Goal: Task Accomplishment & Management: Use online tool/utility

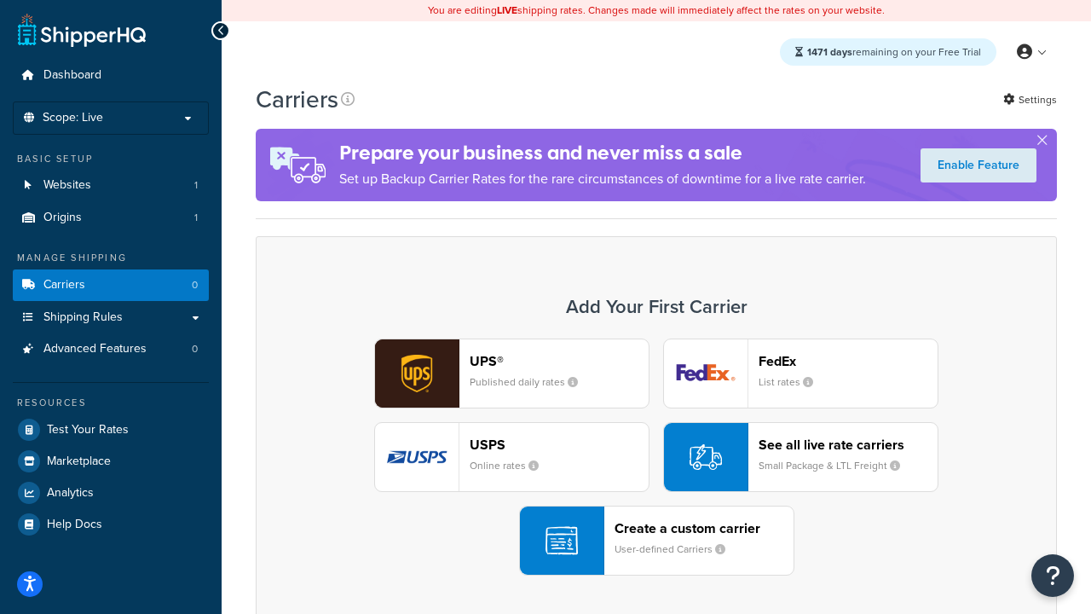
click at [657, 457] on div "UPS® Published daily rates FedEx List rates USPS Online rates See all live rate…" at bounding box center [657, 457] width 766 height 237
click at [848, 361] on header "FedEx" at bounding box center [848, 361] width 179 height 16
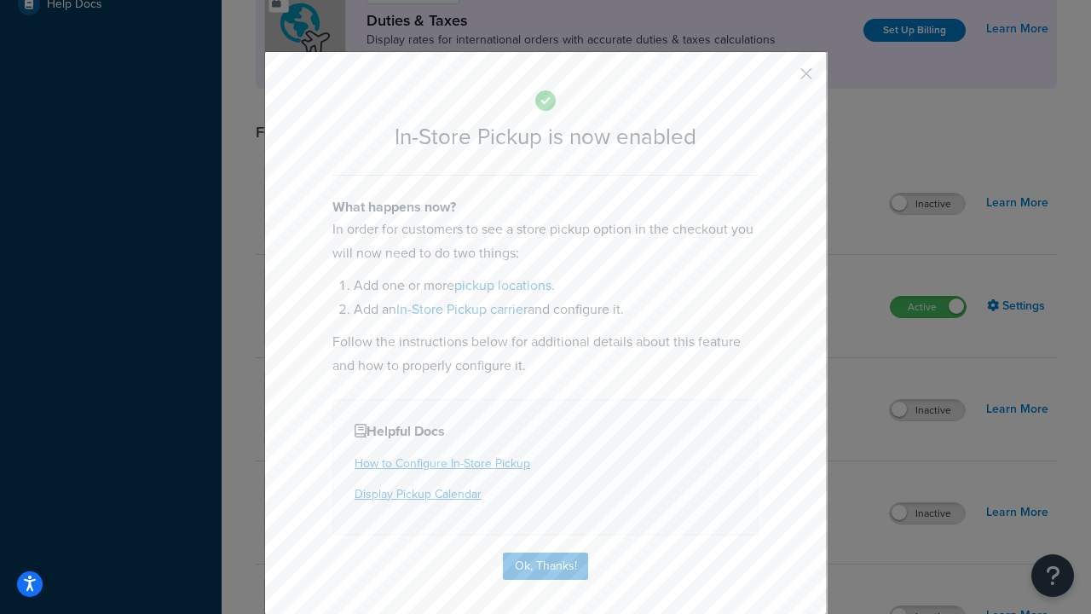
click at [781, 79] on button "button" at bounding box center [781, 80] width 4 height 4
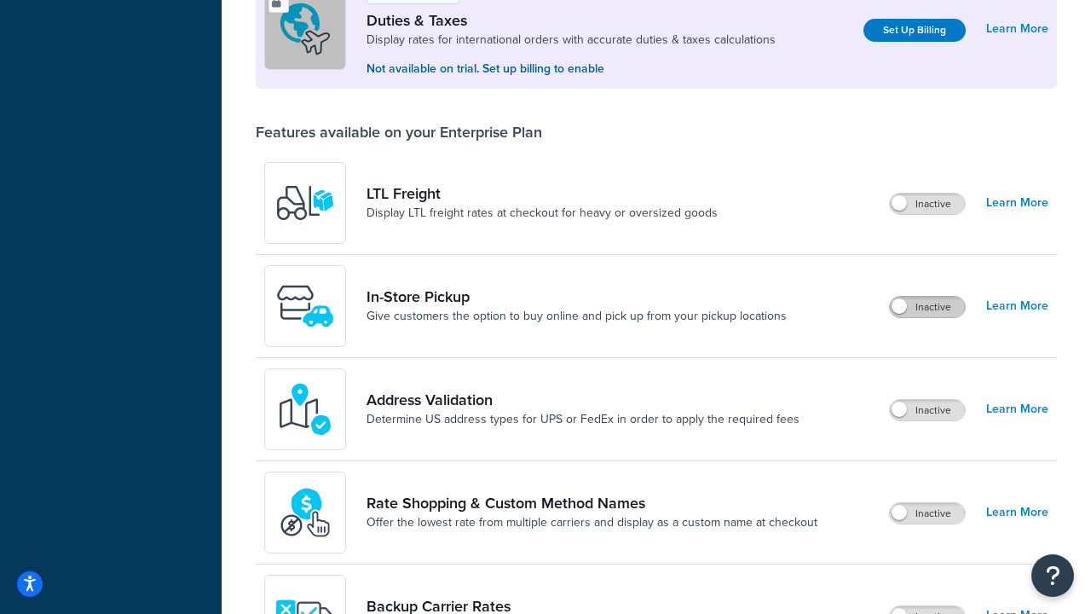
scroll to position [520, 0]
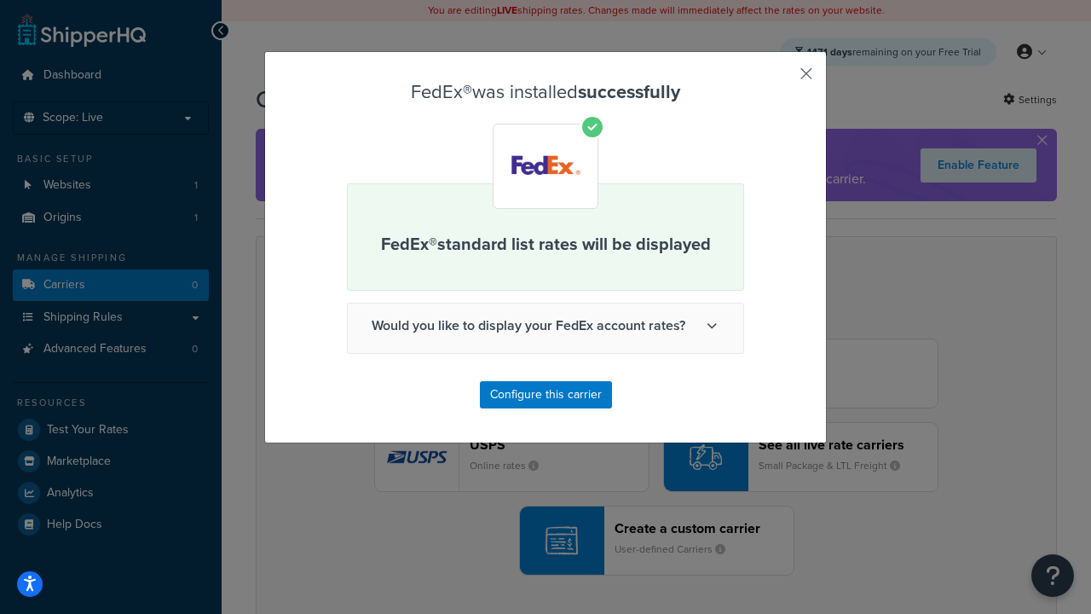
click at [781, 79] on button "button" at bounding box center [781, 80] width 4 height 4
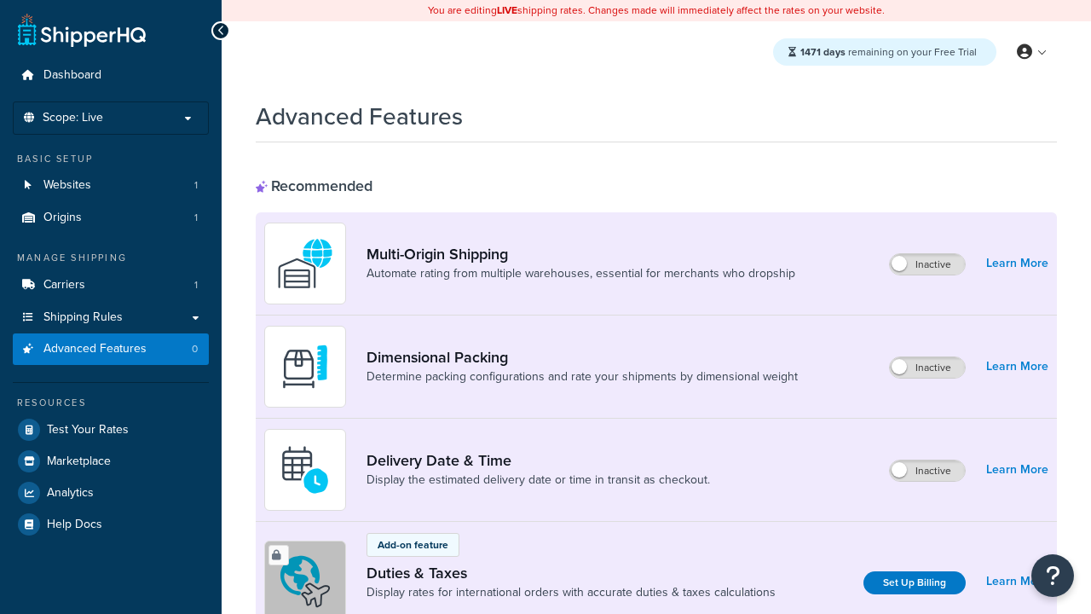
click at [111, 349] on span "Advanced Features" at bounding box center [94, 349] width 103 height 14
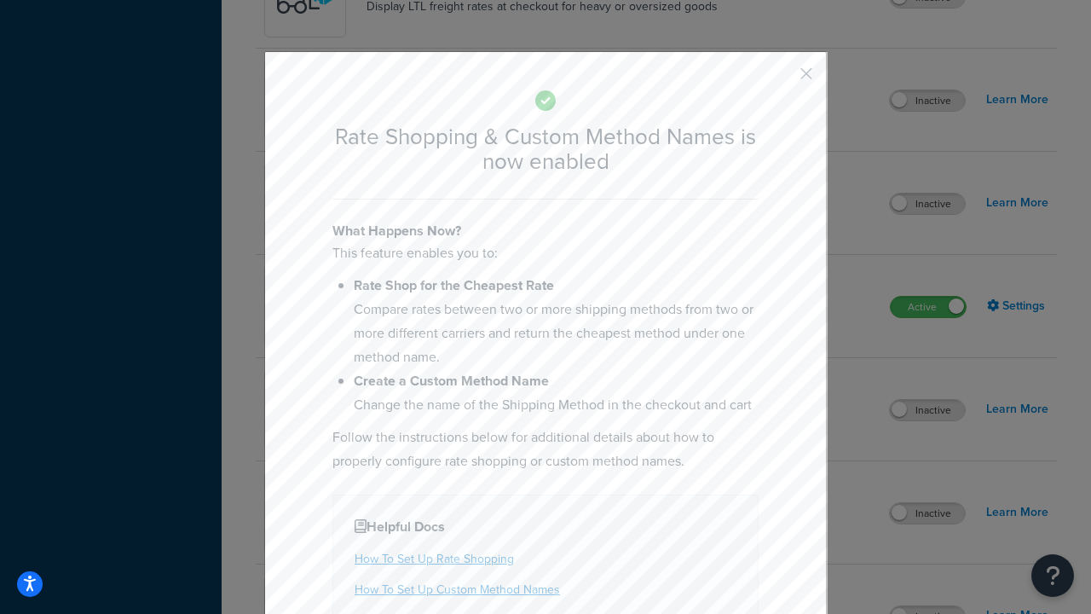
click at [781, 79] on button "button" at bounding box center [781, 80] width 4 height 4
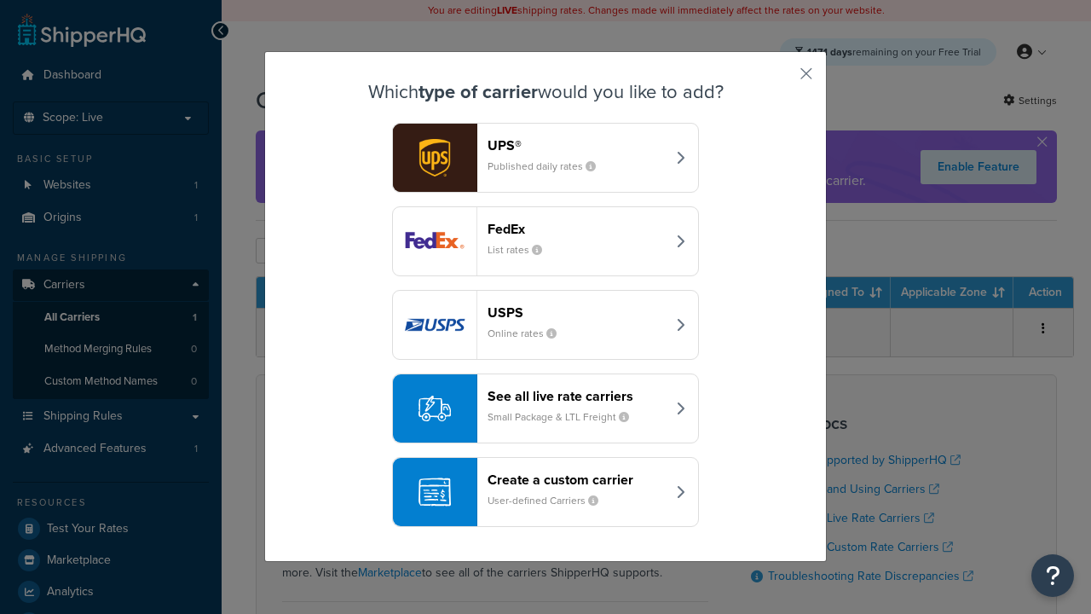
click at [546, 408] on div "See all live rate carriers Small Package & LTL Freight" at bounding box center [577, 408] width 178 height 41
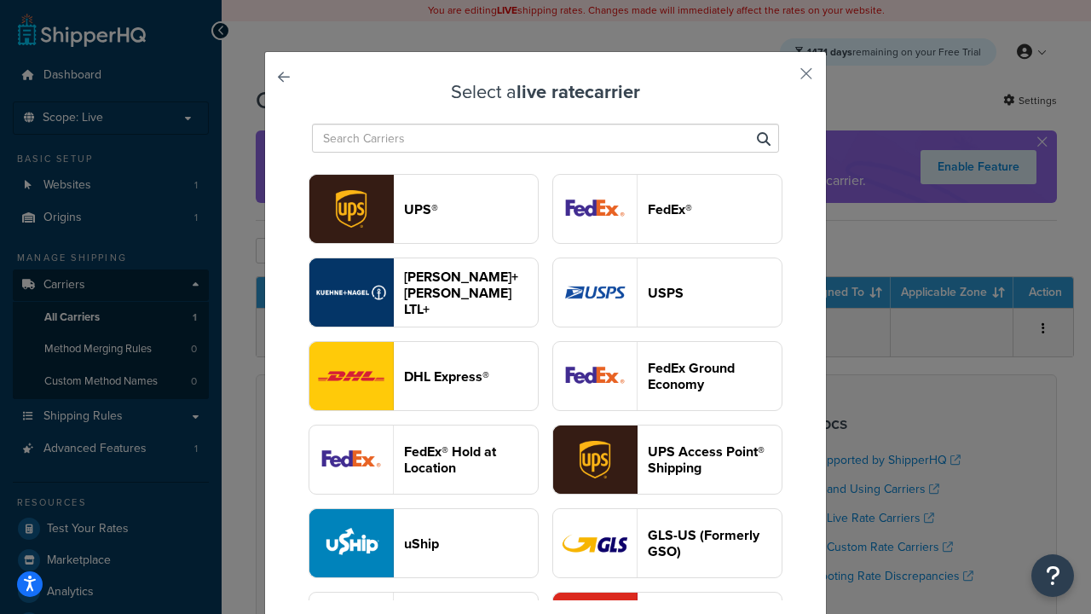
click at [668, 292] on header "USPS" at bounding box center [715, 293] width 134 height 16
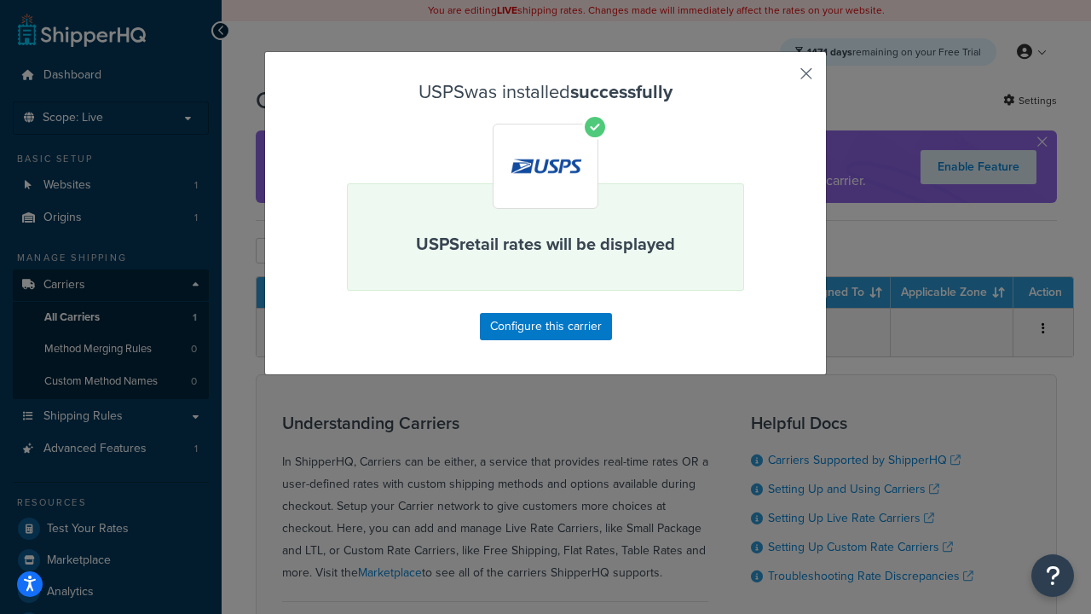
click at [781, 79] on button "button" at bounding box center [781, 80] width 4 height 4
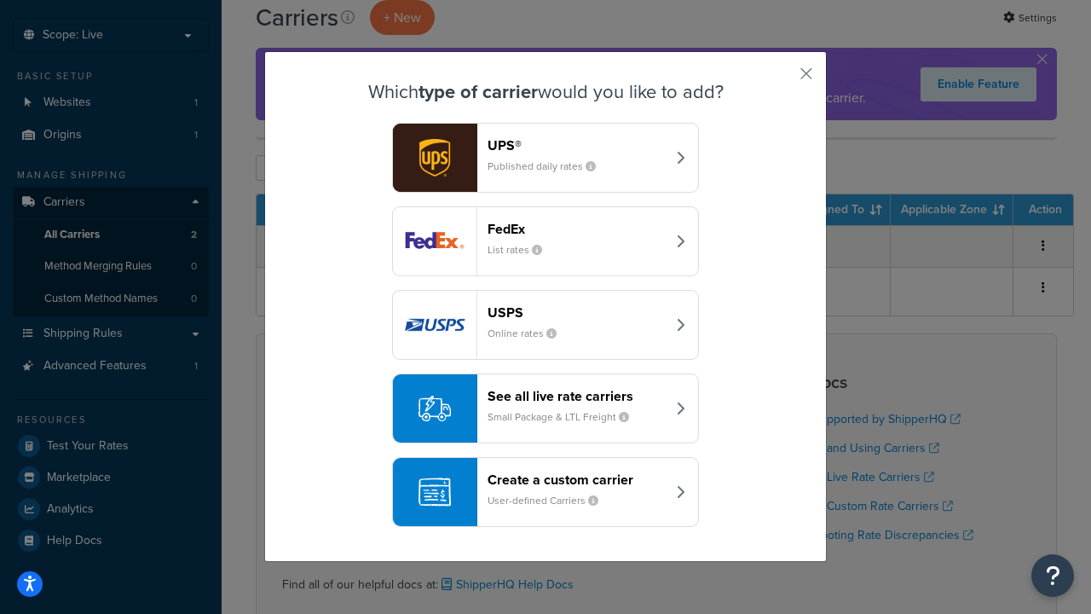
click at [546, 408] on div "See all live rate carriers Small Package & LTL Freight" at bounding box center [577, 408] width 178 height 41
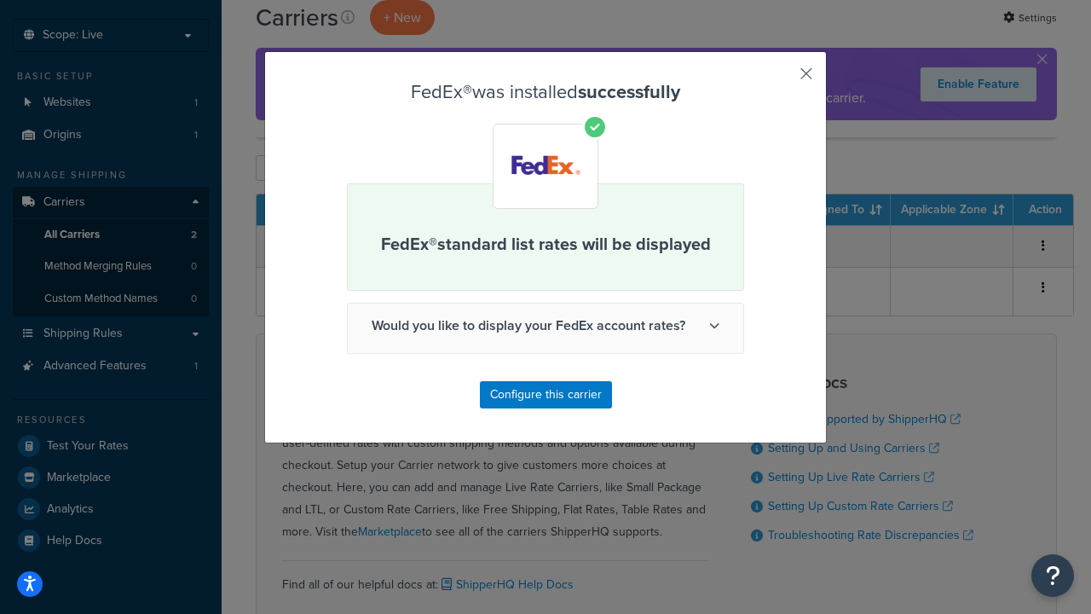
click at [781, 79] on button "button" at bounding box center [781, 80] width 4 height 4
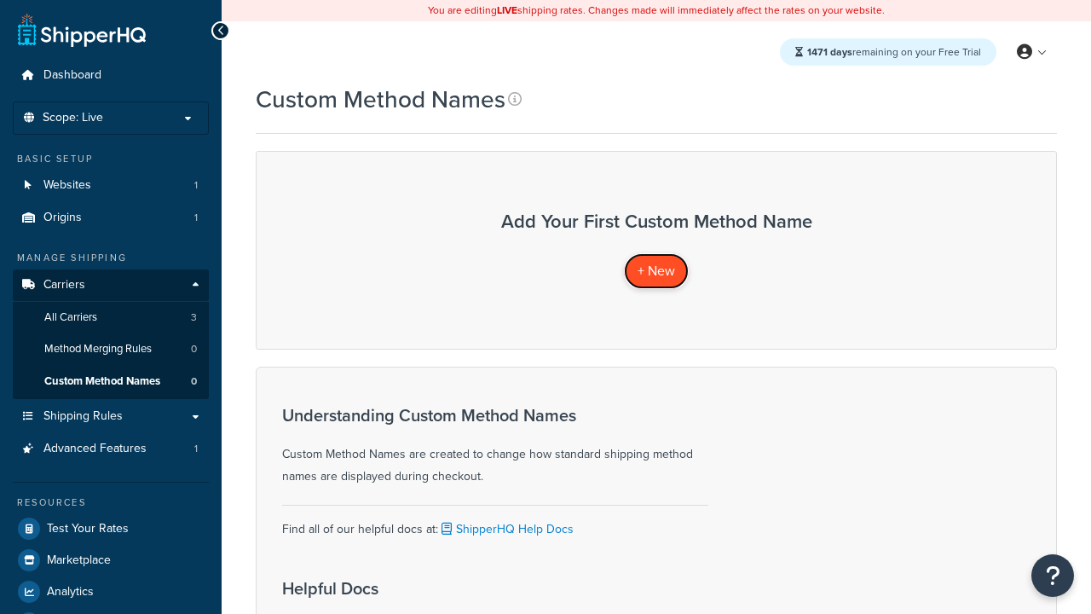
click at [657, 270] on span "+ New" at bounding box center [657, 271] width 38 height 20
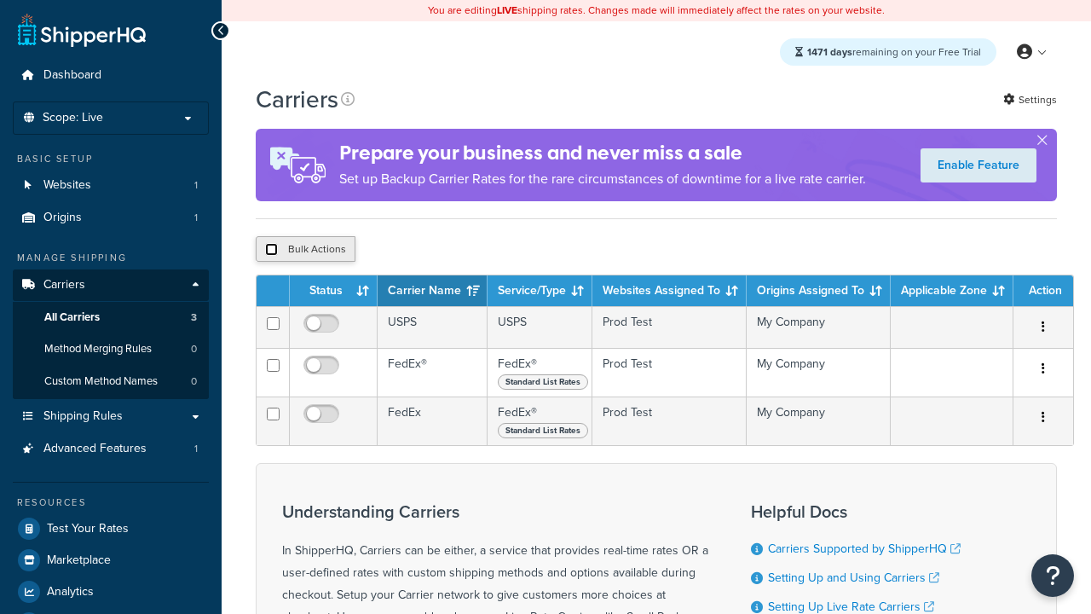
click at [271, 250] on input "checkbox" at bounding box center [271, 249] width 13 height 13
checkbox input "true"
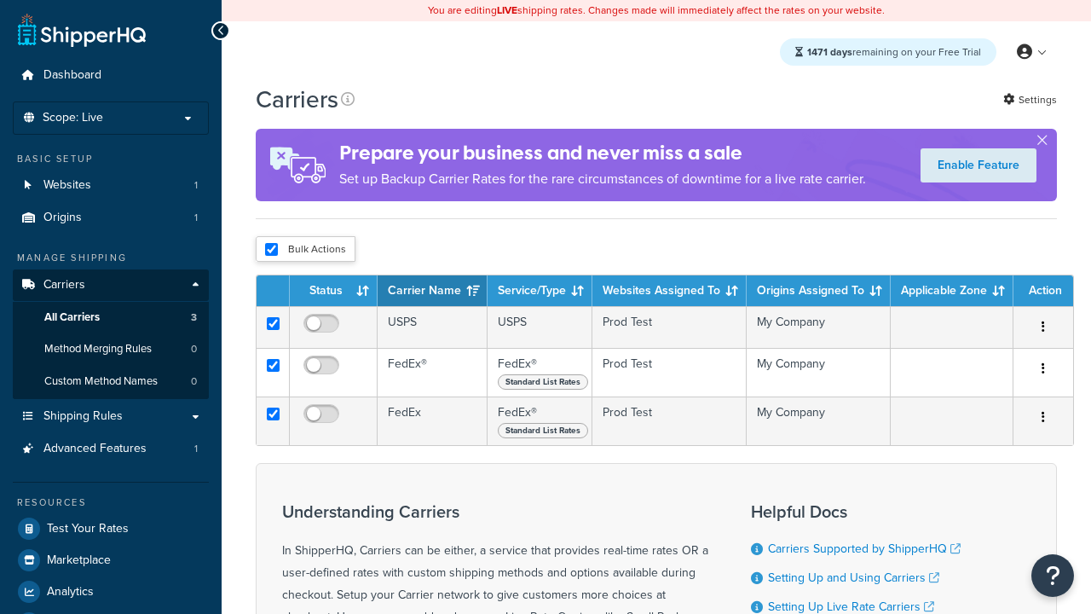
click at [0, 0] on button "Delete" at bounding box center [0, 0] width 0 height 0
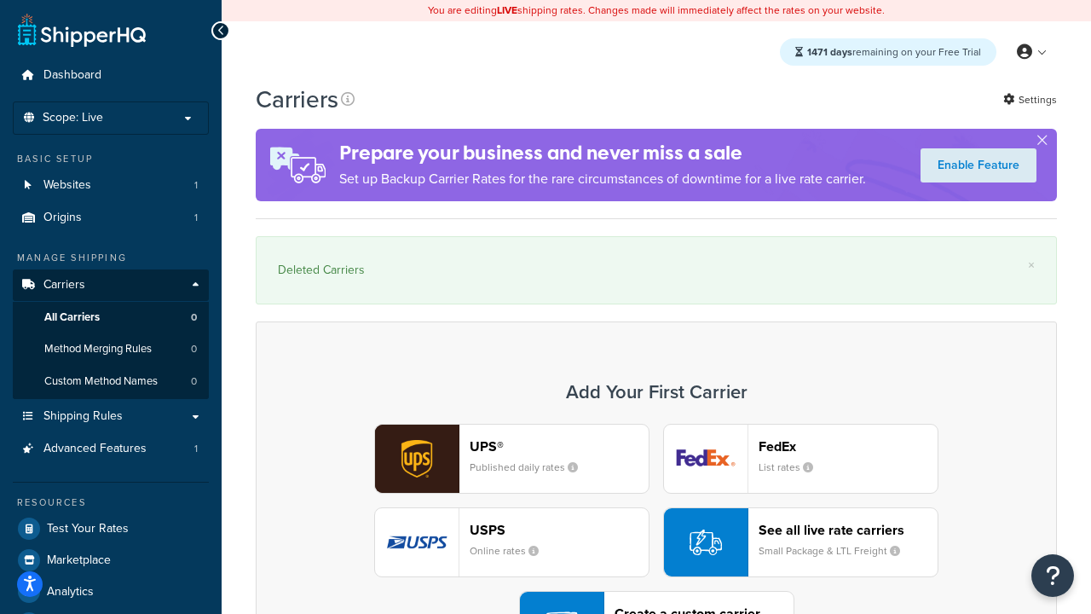
click at [657, 495] on div "UPS® Published daily rates FedEx List rates USPS Online rates See all live rate…" at bounding box center [657, 542] width 766 height 237
click at [657, 605] on div "Create a custom carrier User-defined Carriers" at bounding box center [704, 625] width 179 height 41
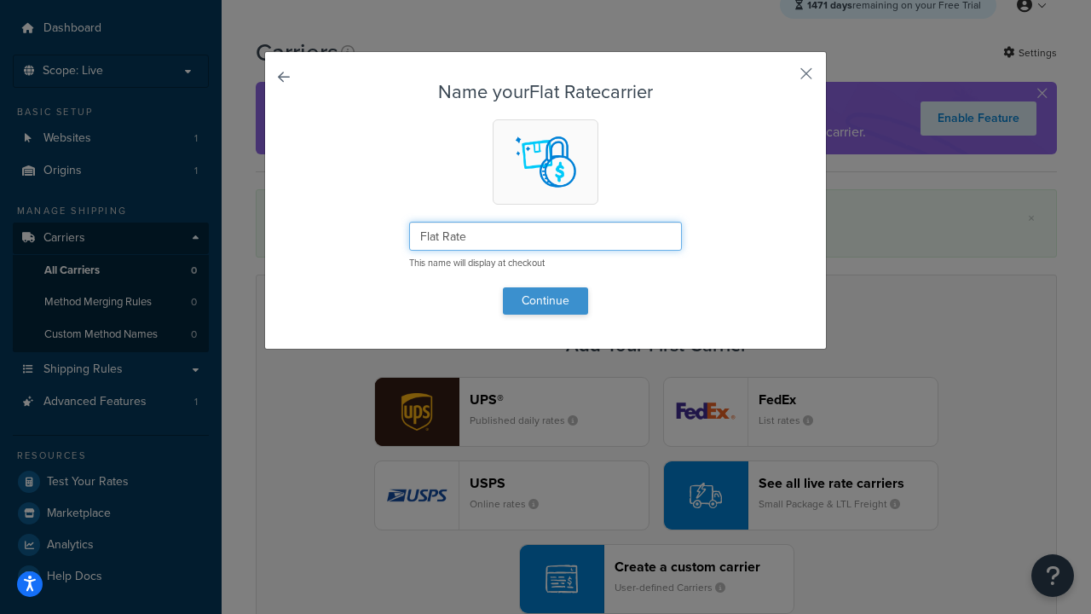
type input "Flat Rate"
click at [546, 300] on button "Continue" at bounding box center [545, 300] width 85 height 27
